Goal: Information Seeking & Learning: Learn about a topic

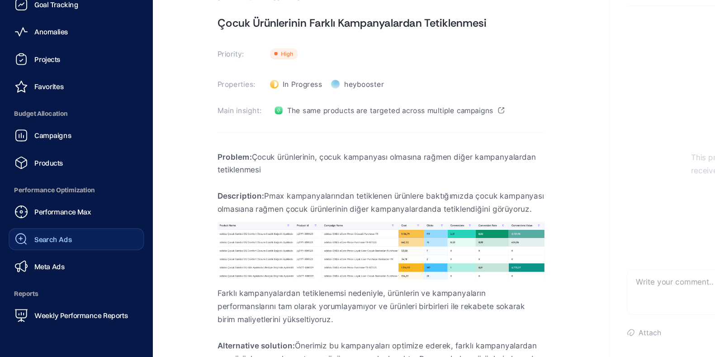
click at [49, 255] on span "Search Ads" at bounding box center [43, 257] width 31 height 7
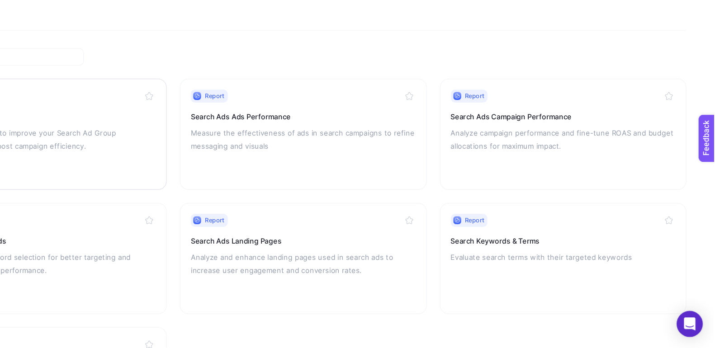
scroll to position [0, 1]
click at [515, 179] on p "Analyze campaign performance and fine-tune ROAS and budget allocations for maxi…" at bounding box center [590, 176] width 186 height 22
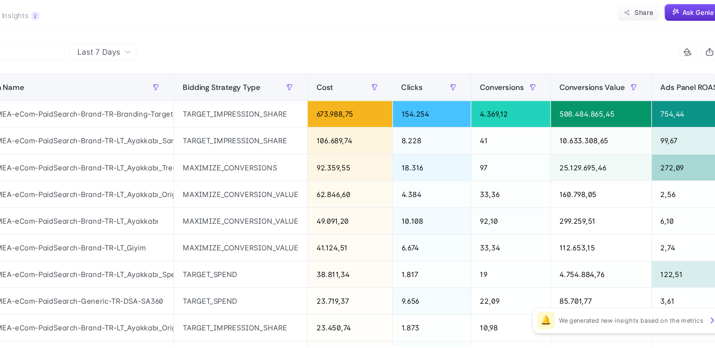
scroll to position [23, 0]
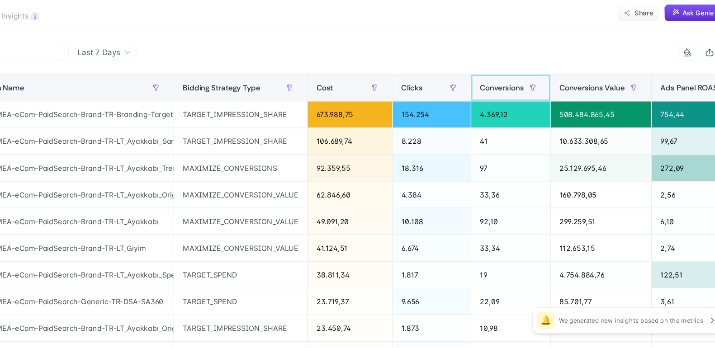
click at [500, 132] on span "Conversions" at bounding box center [511, 133] width 37 height 7
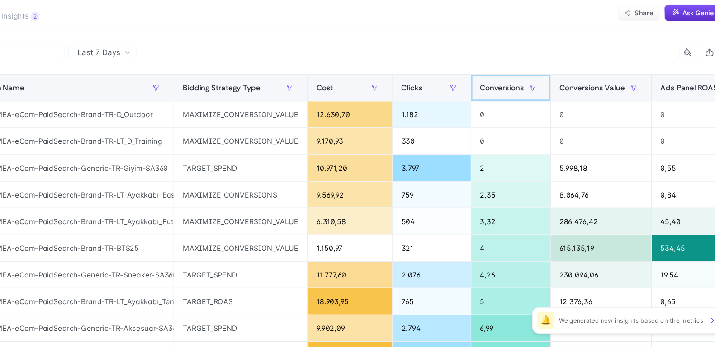
click at [493, 136] on span "Conversions" at bounding box center [511, 133] width 37 height 7
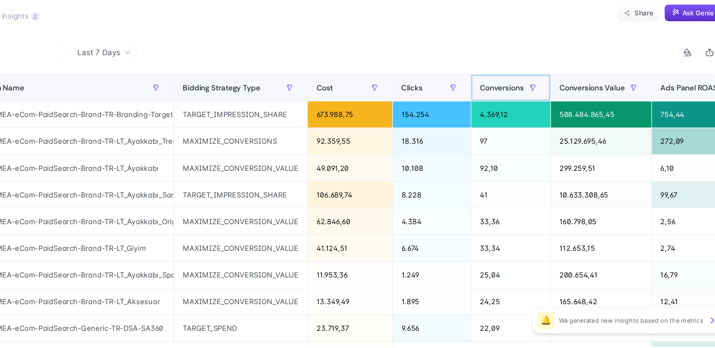
click at [493, 136] on span "Conversions" at bounding box center [511, 133] width 37 height 7
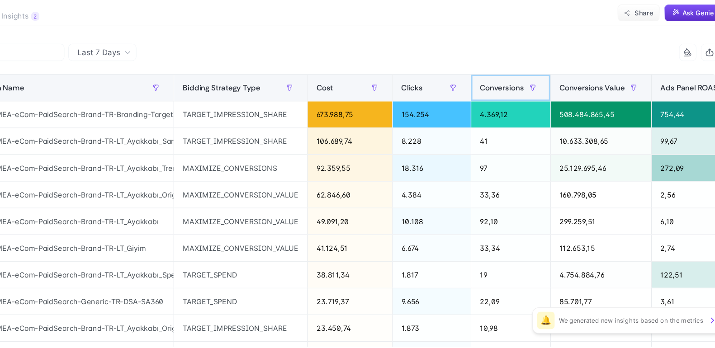
click at [493, 136] on span "Conversions" at bounding box center [511, 133] width 37 height 7
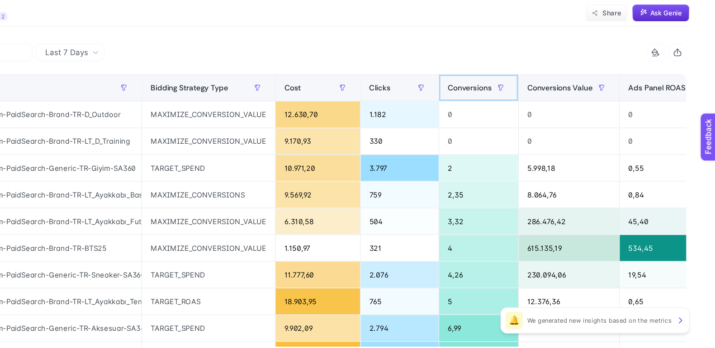
click at [511, 130] on span "Conversions" at bounding box center [511, 133] width 37 height 7
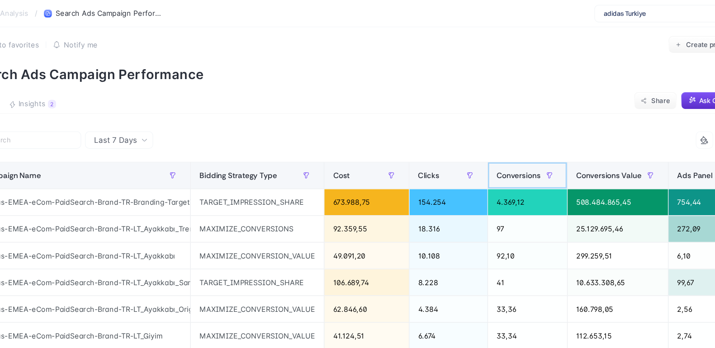
scroll to position [0, 0]
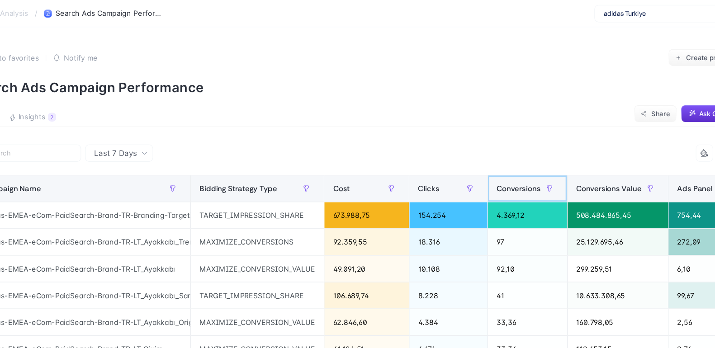
click at [501, 153] on span "Conversions" at bounding box center [511, 156] width 37 height 7
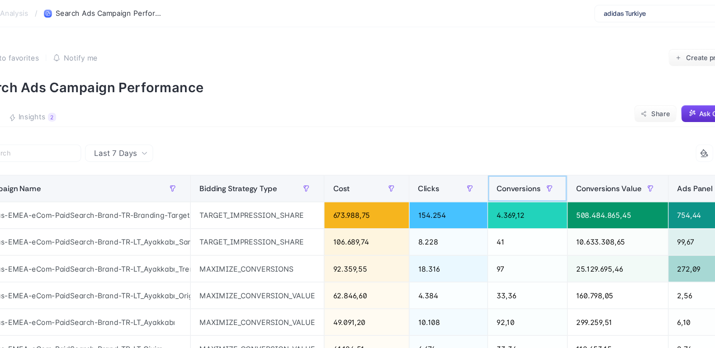
click at [501, 154] on span "Conversions" at bounding box center [511, 156] width 37 height 7
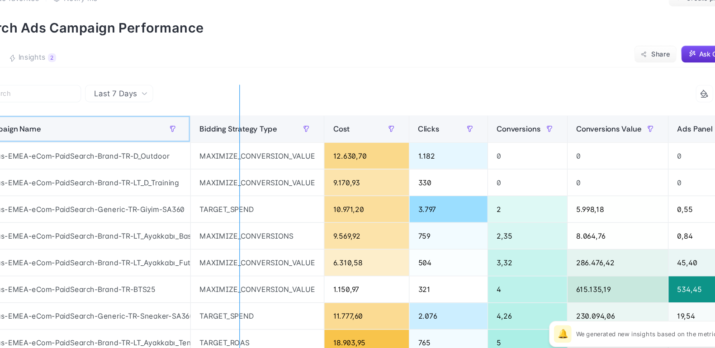
drag, startPoint x: 237, startPoint y: 162, endPoint x: 280, endPoint y: 165, distance: 43.5
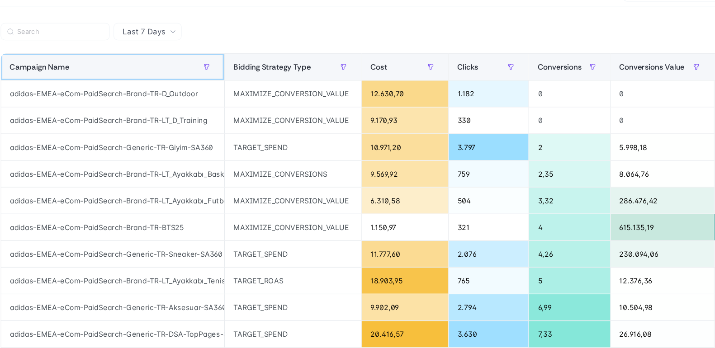
scroll to position [84, 0]
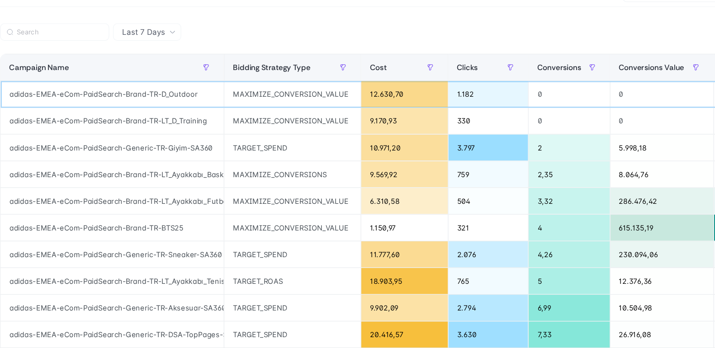
click at [120, 96] on div "adidas-EMEA-eCom-PaidSearch-Brand-TR-D_Outdoor" at bounding box center [150, 95] width 185 height 22
copy tr "adidas-EMEA-eCom-PaidSearch-Brand-TR-D_Outdoor"
click at [209, 118] on div "adidas-EMEA-eCom-PaidSearch-Brand-TR-LT_D_Training" at bounding box center [150, 117] width 185 height 22
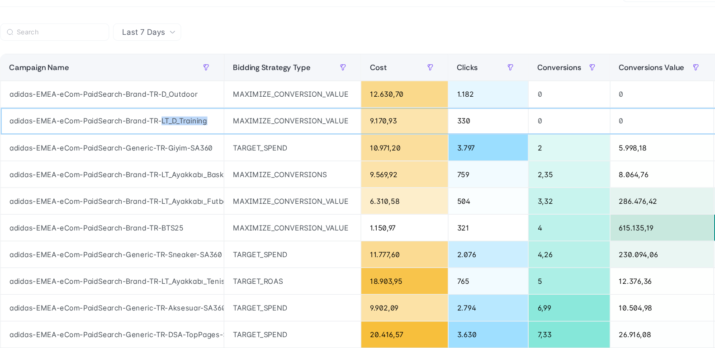
click at [209, 118] on div "adidas-EMEA-eCom-PaidSearch-Brand-TR-LT_D_Training" at bounding box center [150, 117] width 185 height 22
copy tr "adidas-EMEA-eCom-PaidSearch-Brand-TR-LT_D_Training"
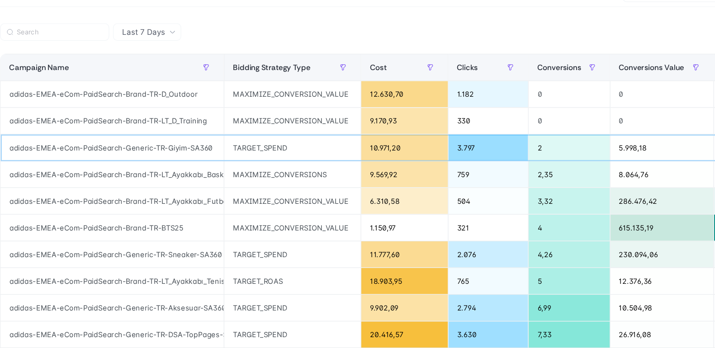
click at [203, 137] on div "adidas-EMEA-eCom-PaidSearch-Generic-TR-Giyim-SA360" at bounding box center [150, 139] width 185 height 22
copy tr "adidas-EMEA-eCom-PaidSearch-Generic-TR-Giyim-SA360"
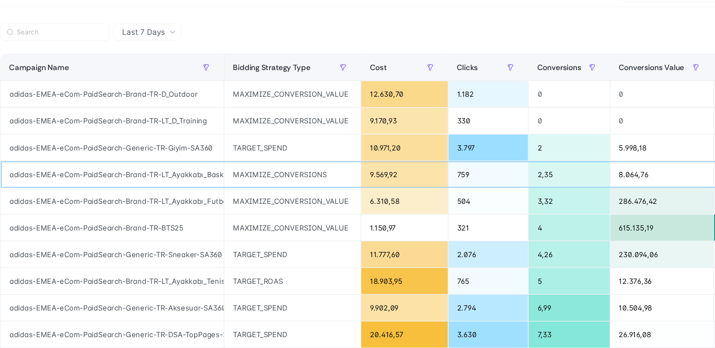
click at [225, 161] on div "adidas-EMEA-eCom-PaidSearch-Brand-TR-LT_Ayakkabı_Basketbol" at bounding box center [150, 162] width 185 height 22
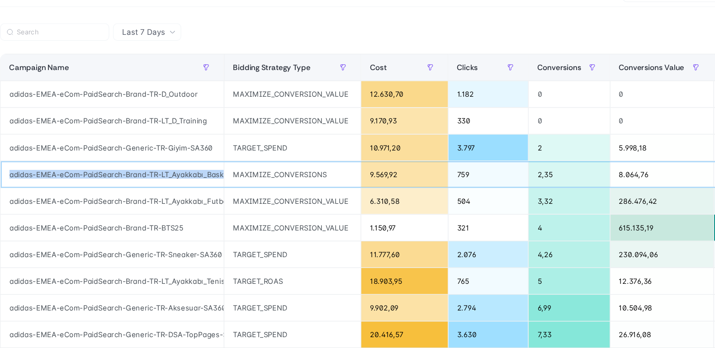
click at [225, 161] on div "adidas-EMEA-eCom-PaidSearch-Brand-TR-LT_Ayakkabı_Basketbol" at bounding box center [150, 162] width 185 height 22
copy tr "adidas-EMEA-eCom-PaidSearch-Brand-TR-LT_Ayakkabı_Basketbol"
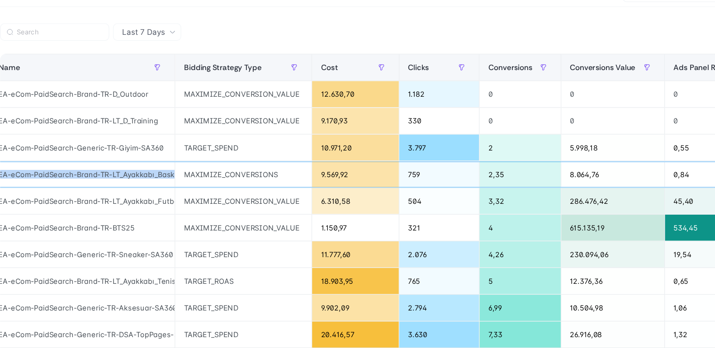
scroll to position [0, 0]
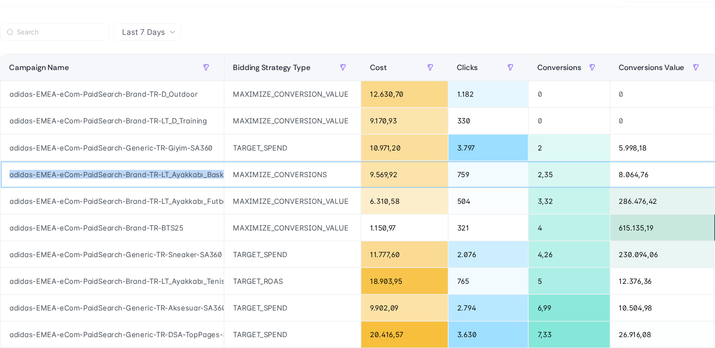
click at [67, 161] on div "adidas-EMEA-eCom-PaidSearch-Brand-TR-LT_Ayakkabı_Basketbol" at bounding box center [150, 162] width 185 height 22
